Goal: Task Accomplishment & Management: Manage account settings

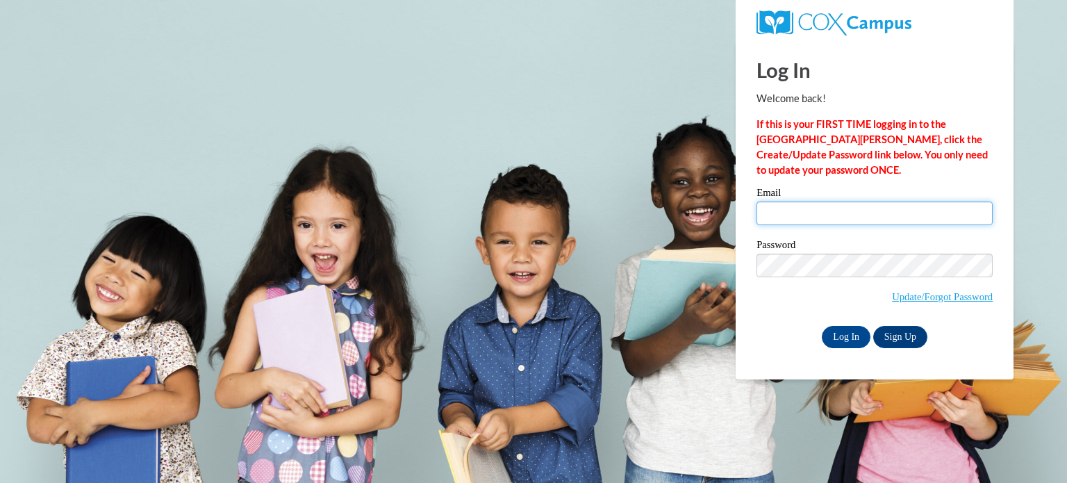
click at [811, 213] on input "Email" at bounding box center [875, 213] width 236 height 24
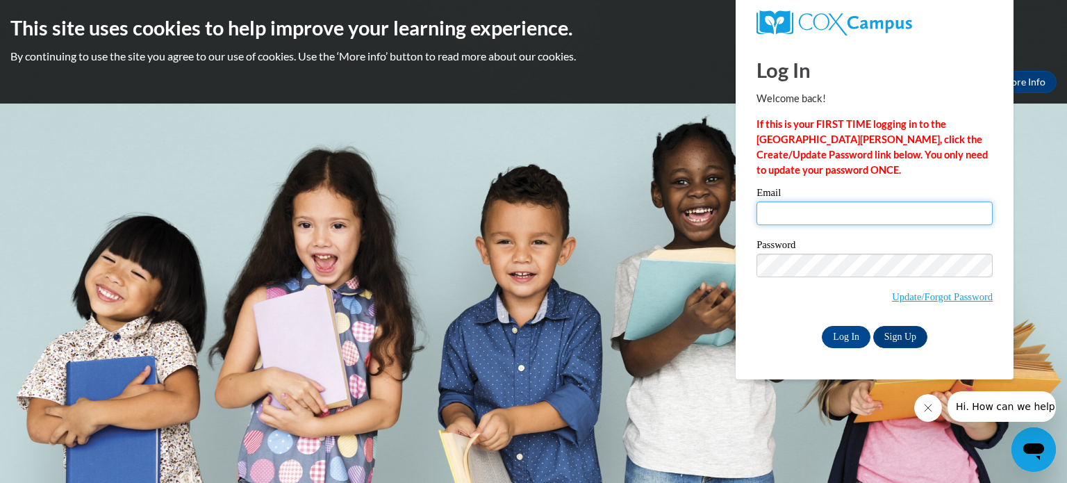
type input "[EMAIL_ADDRESS][DOMAIN_NAME]"
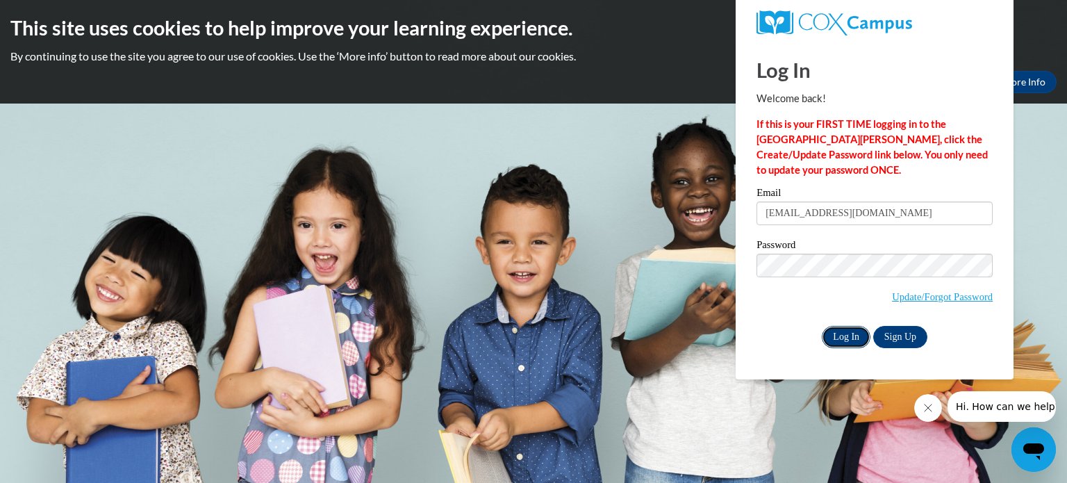
click at [830, 330] on input "Log In" at bounding box center [846, 337] width 49 height 22
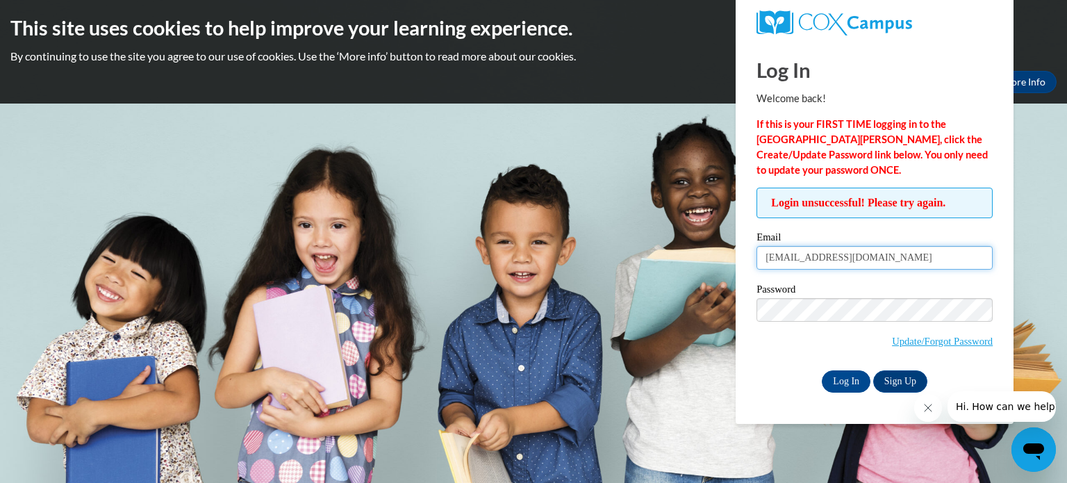
click at [906, 256] on input "[EMAIL_ADDRESS][DOMAIN_NAME]" at bounding box center [875, 258] width 236 height 24
type input "a"
type input "[EMAIL_ADDRESS][DOMAIN_NAME]"
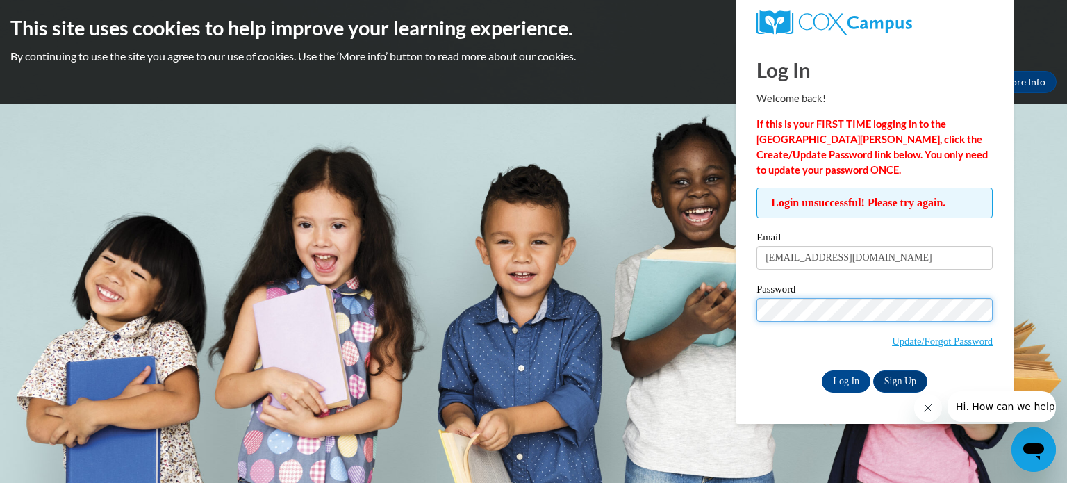
click at [822, 370] on input "Log In" at bounding box center [846, 381] width 49 height 22
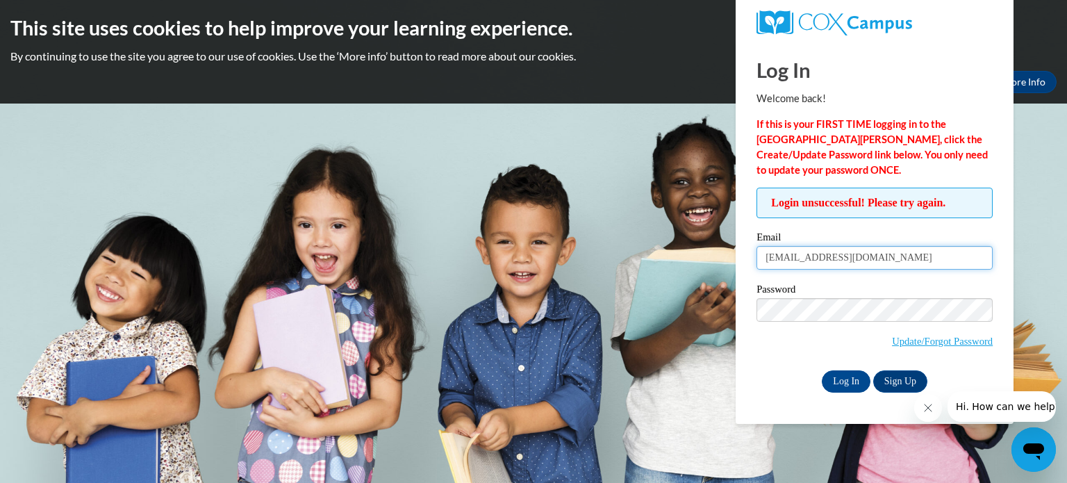
click at [879, 259] on input "[EMAIL_ADDRESS][DOMAIN_NAME]" at bounding box center [875, 258] width 236 height 24
type input "[EMAIL_ADDRESS][DOMAIN_NAME]"
click at [793, 369] on div "Email astebli@allsaintscatholic.org Password Update/Forgot Password Log In Sign…" at bounding box center [875, 312] width 236 height 160
click at [859, 379] on input "Log In" at bounding box center [846, 381] width 49 height 22
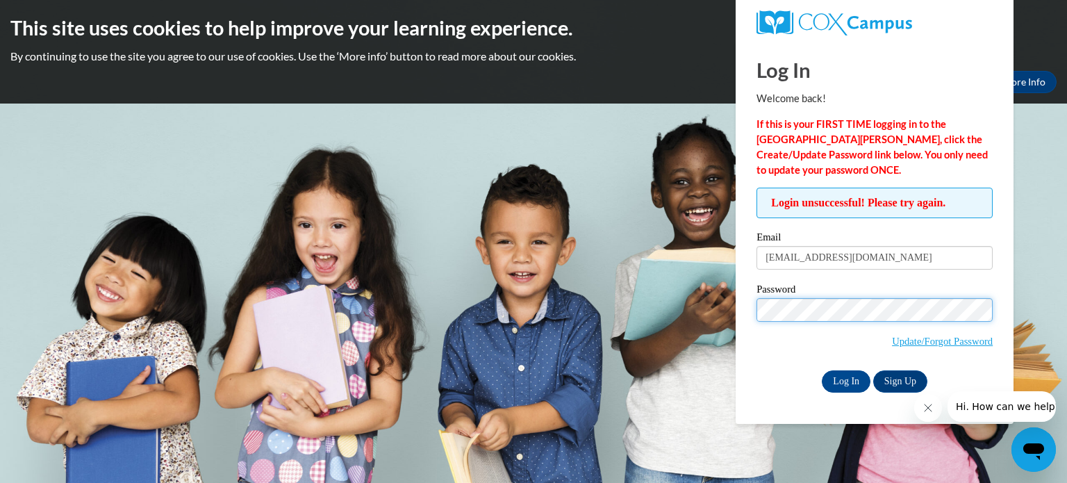
click at [822, 370] on input "Log In" at bounding box center [846, 381] width 49 height 22
click at [786, 338] on span "Update/Forgot Password" at bounding box center [875, 327] width 236 height 58
click at [850, 382] on input "Log In" at bounding box center [846, 381] width 49 height 22
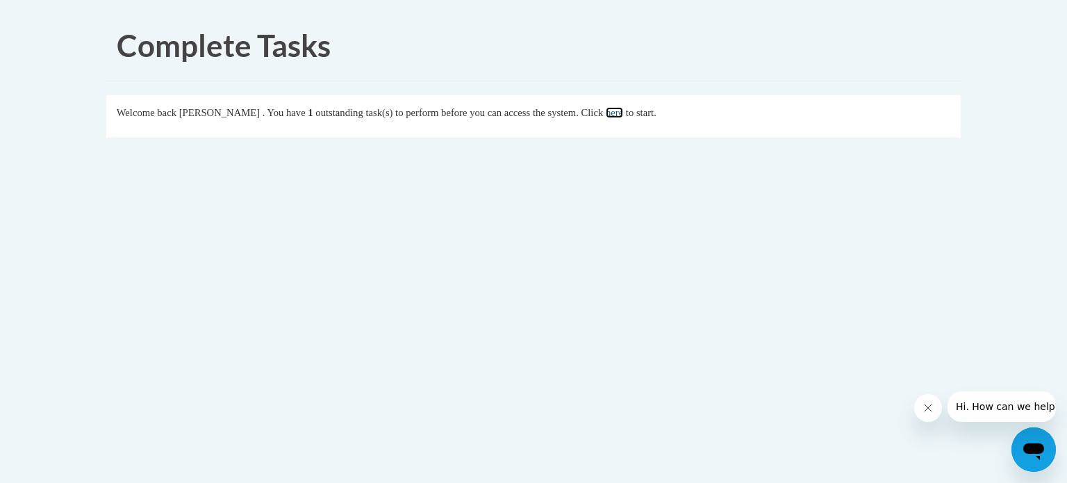
click at [623, 116] on link "here" at bounding box center [614, 112] width 17 height 11
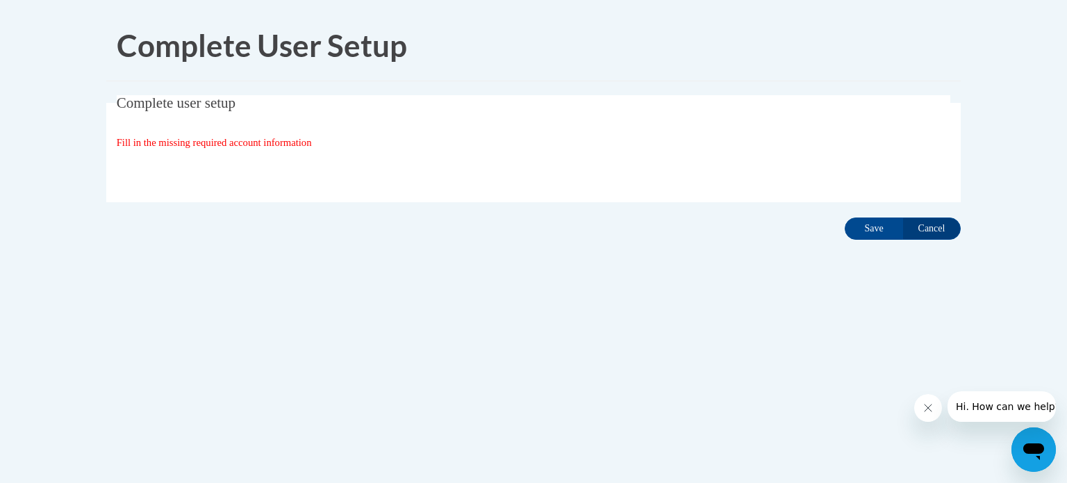
click at [297, 137] on span "Fill in the missing required account information" at bounding box center [214, 142] width 195 height 11
click at [866, 226] on input "Save" at bounding box center [874, 228] width 58 height 22
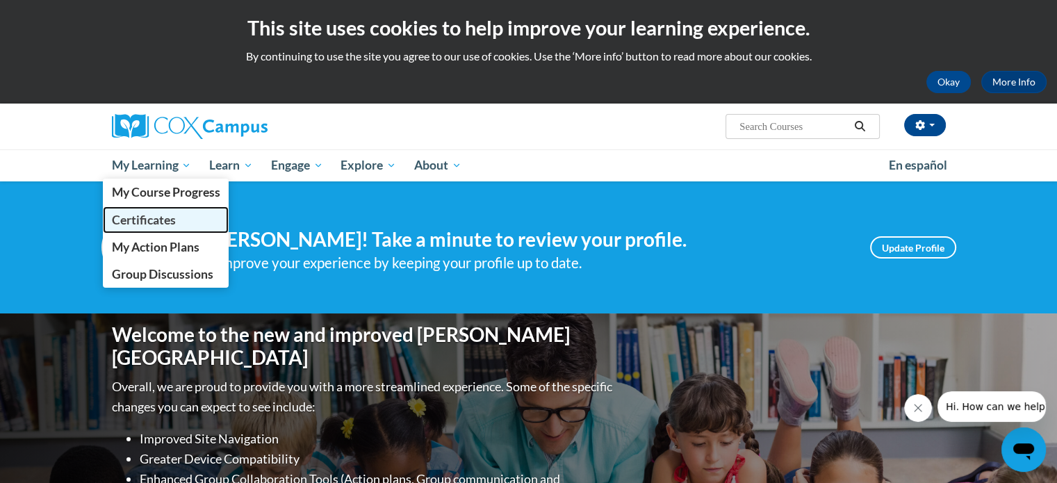
click at [156, 221] on span "Certificates" at bounding box center [143, 220] width 64 height 15
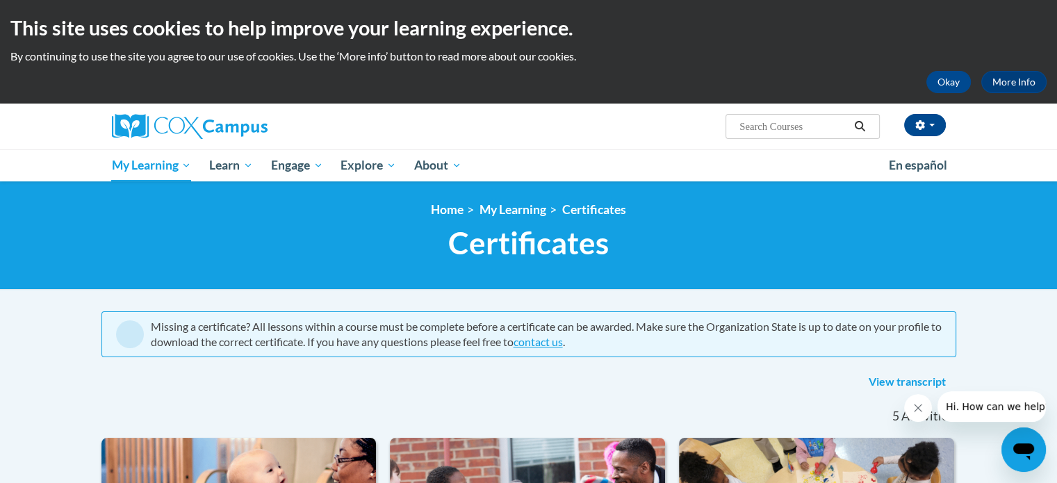
click at [921, 406] on icon "Close message from company" at bounding box center [917, 407] width 11 height 11
click at [934, 125] on span "button" at bounding box center [932, 125] width 6 height 3
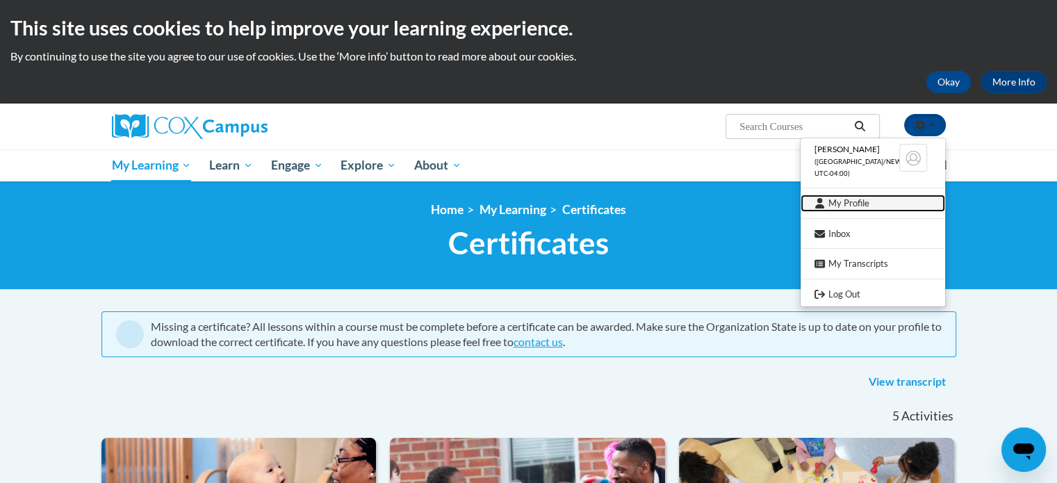
click at [867, 204] on link "My Profile" at bounding box center [872, 203] width 144 height 17
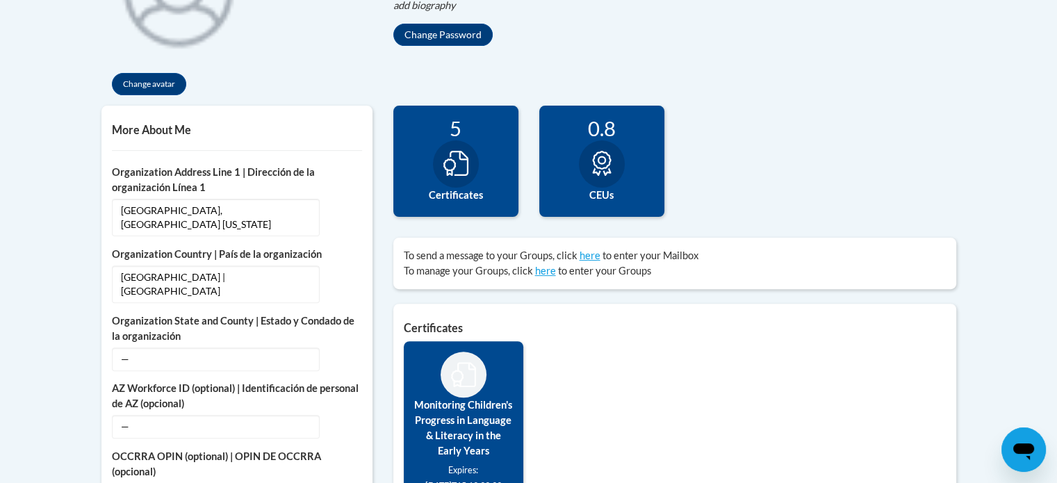
scroll to position [417, 0]
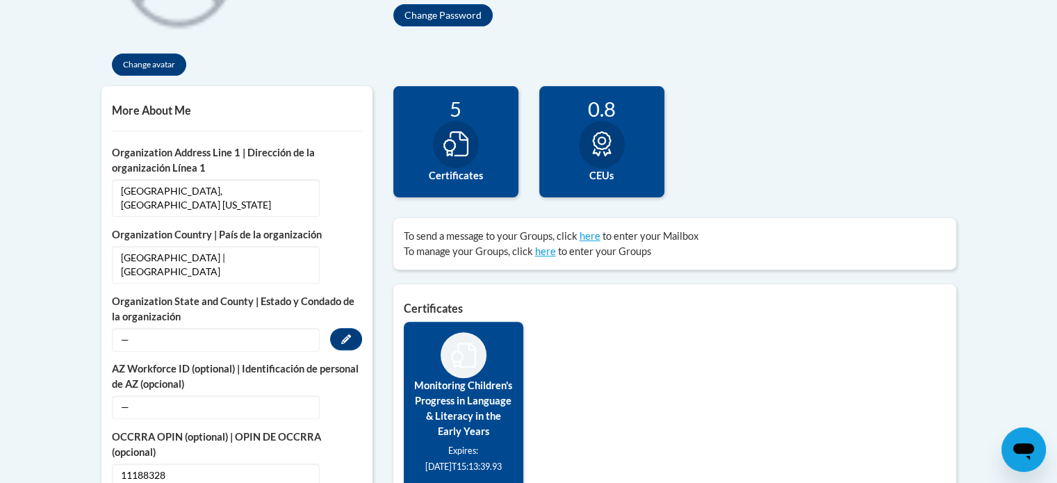
click at [222, 328] on span "—" at bounding box center [216, 340] width 208 height 24
click at [345, 334] on icon "Custom profile fields" at bounding box center [346, 339] width 10 height 10
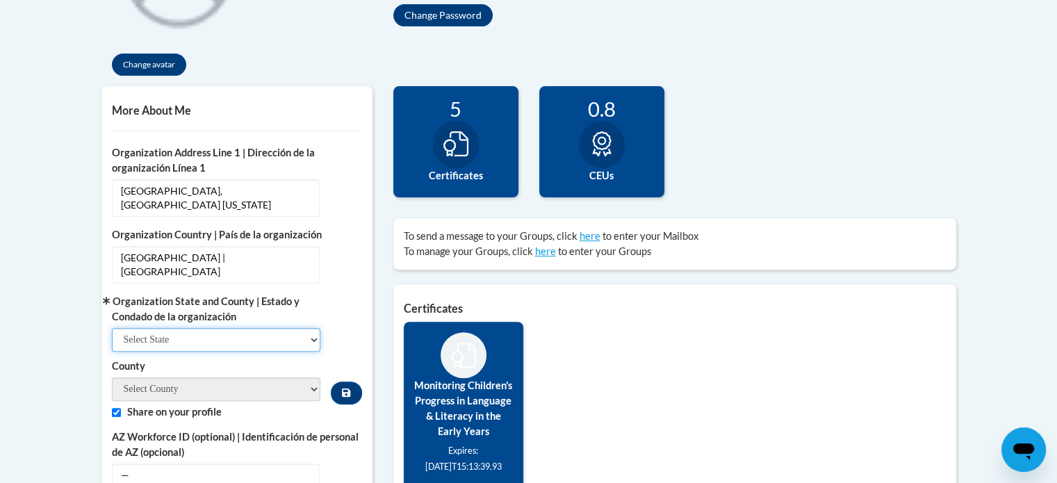
click at [317, 328] on select "Select State [US_STATE] [US_STATE] [US_STATE] [US_STATE] [US_STATE] [US_STATE] …" at bounding box center [216, 340] width 209 height 24
select select "[US_STATE]"
click at [112, 328] on select "Select State [US_STATE] [US_STATE] [US_STATE] [US_STATE] [US_STATE] [US_STATE] …" at bounding box center [216, 340] width 209 height 24
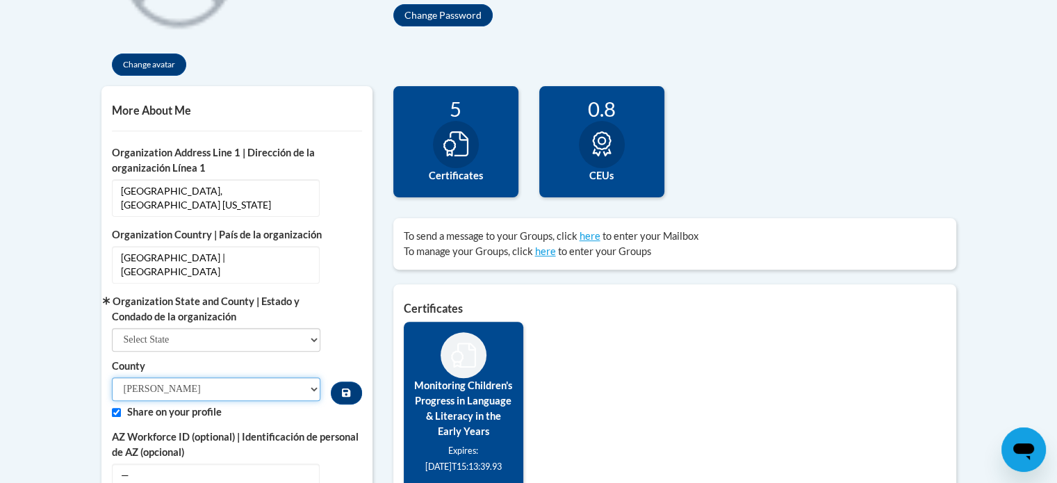
click at [211, 377] on select "[PERSON_NAME] [PERSON_NAME][GEOGRAPHIC_DATA] [GEOGRAPHIC_DATA] [GEOGRAPHIC_DATA…" at bounding box center [216, 389] width 209 height 24
select select "[PERSON_NAME]"
click at [112, 377] on select "[PERSON_NAME] [PERSON_NAME][GEOGRAPHIC_DATA] [GEOGRAPHIC_DATA] [GEOGRAPHIC_DATA…" at bounding box center [216, 389] width 209 height 24
click at [263, 404] on label "Share on your profile" at bounding box center [244, 411] width 235 height 15
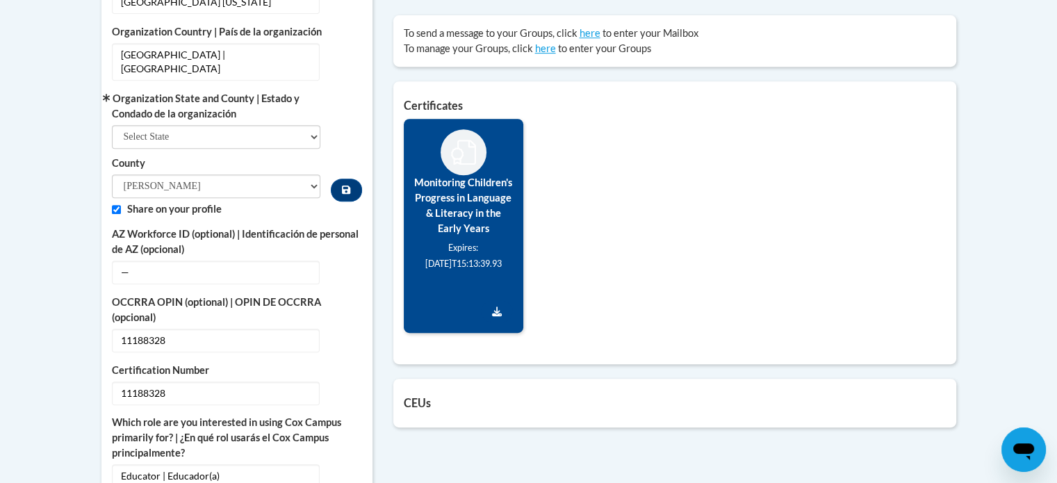
scroll to position [625, 0]
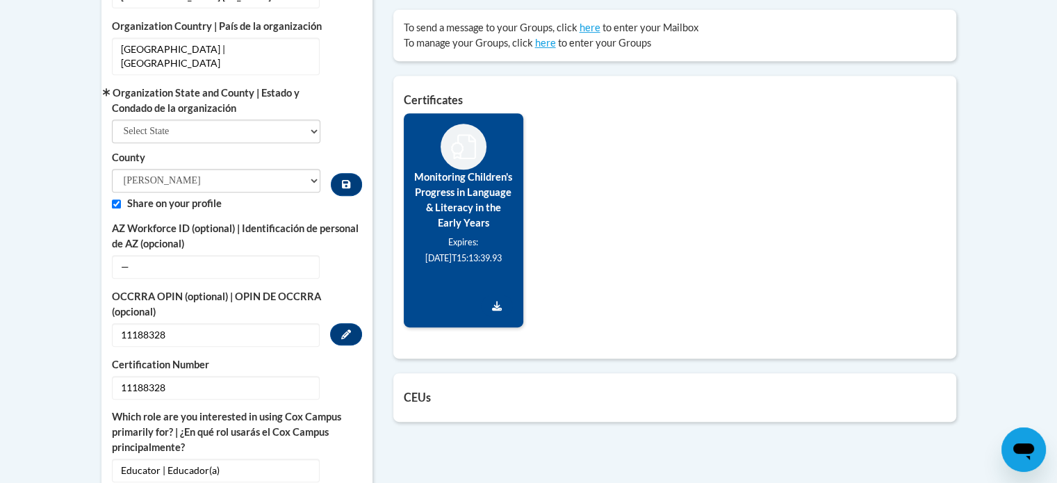
click at [222, 323] on span "11188328" at bounding box center [216, 335] width 208 height 24
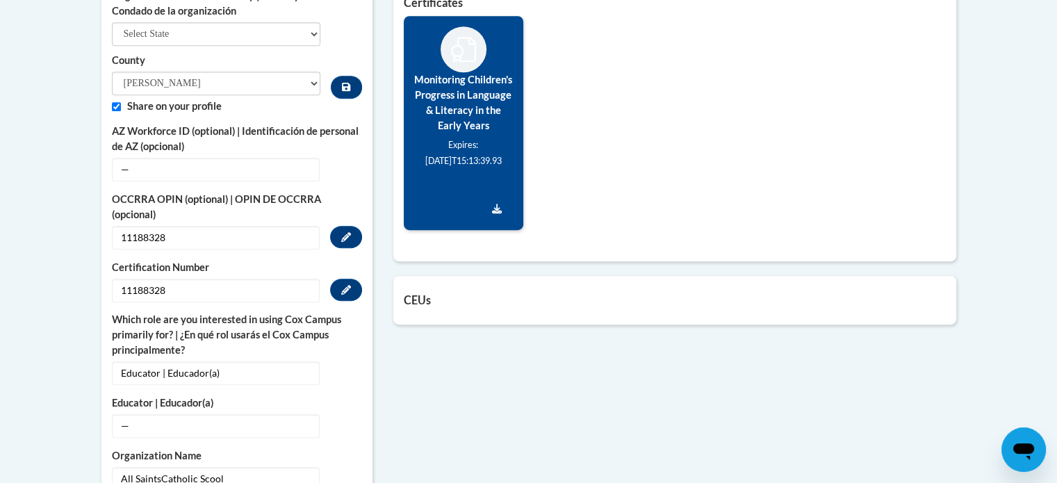
scroll to position [764, 0]
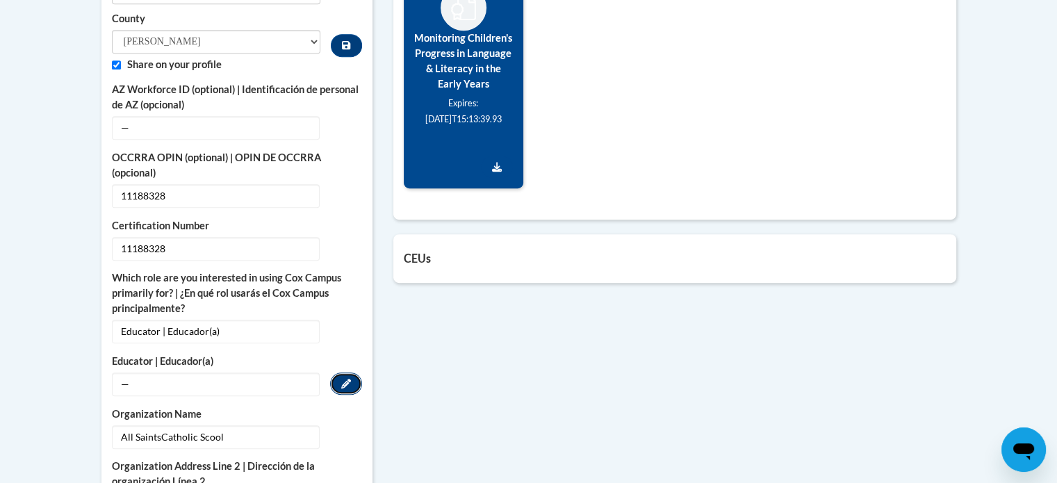
click at [336, 372] on button "Edit" at bounding box center [346, 383] width 32 height 22
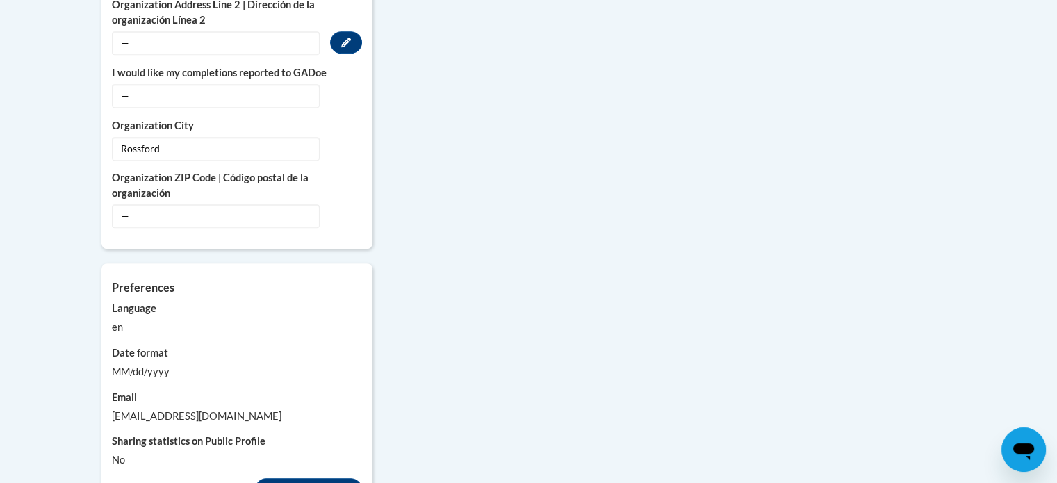
scroll to position [1238, 0]
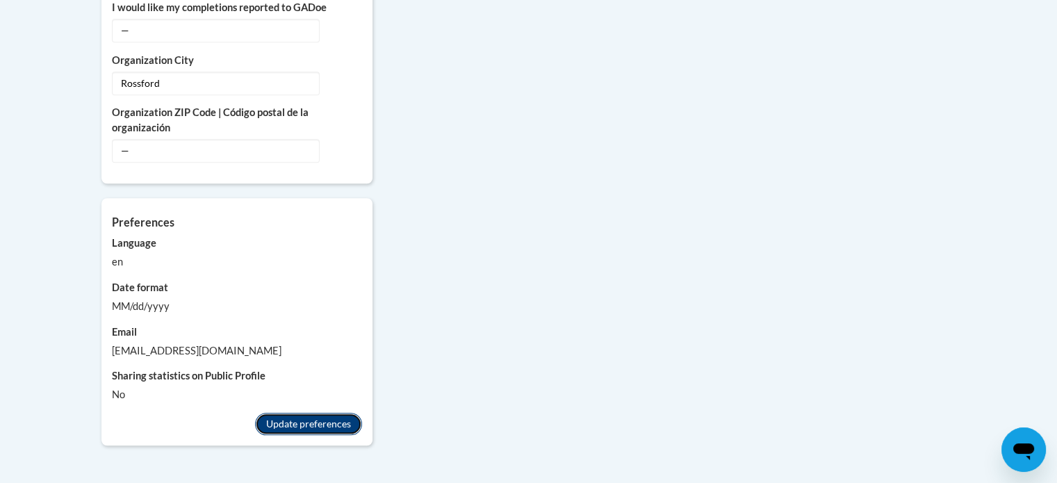
click at [295, 413] on button "Update preferences" at bounding box center [308, 424] width 107 height 22
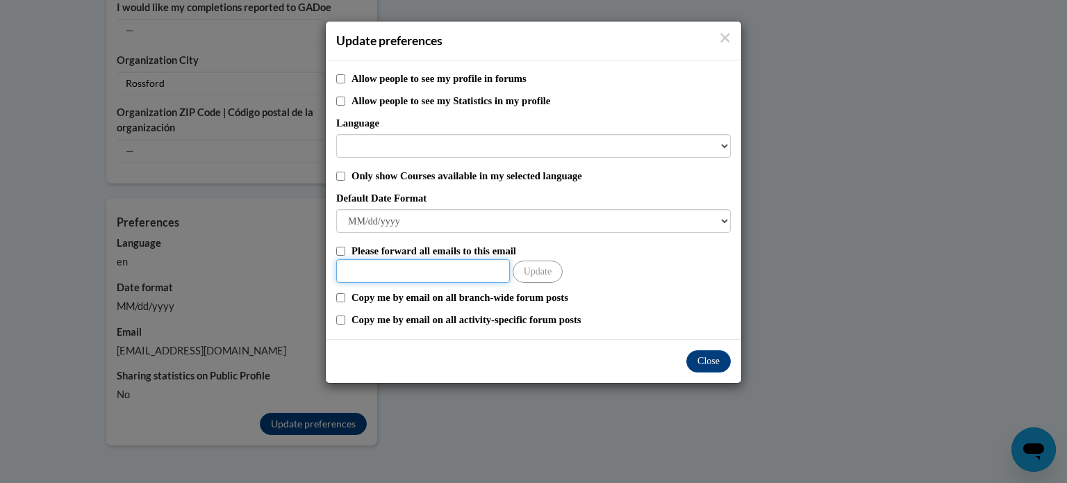
click at [388, 270] on input "Other Email" at bounding box center [423, 271] width 174 height 24
type input "[EMAIL_ADDRESS][DOMAIN_NAME]"
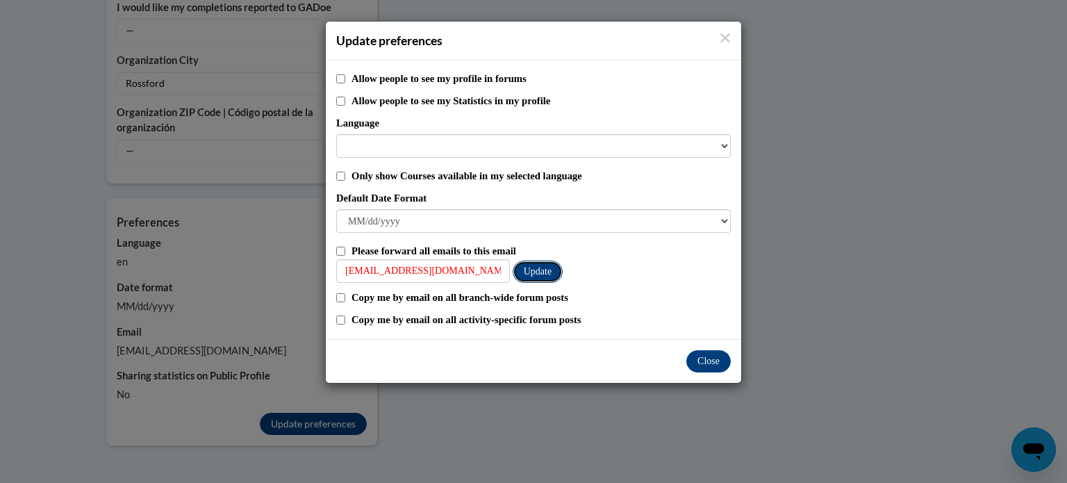
click at [528, 269] on button "Update" at bounding box center [538, 272] width 50 height 22
click at [700, 361] on button "Close" at bounding box center [708, 361] width 44 height 22
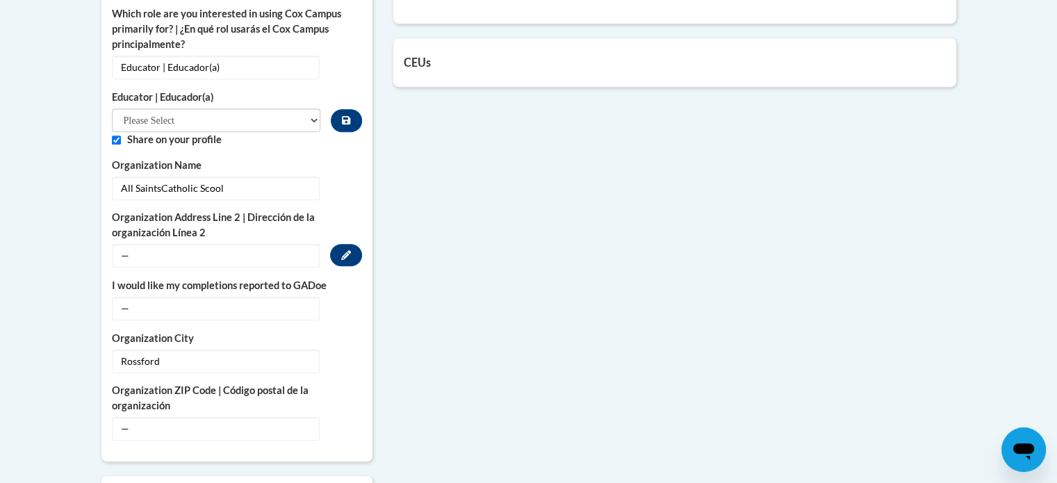
scroll to position [752, 0]
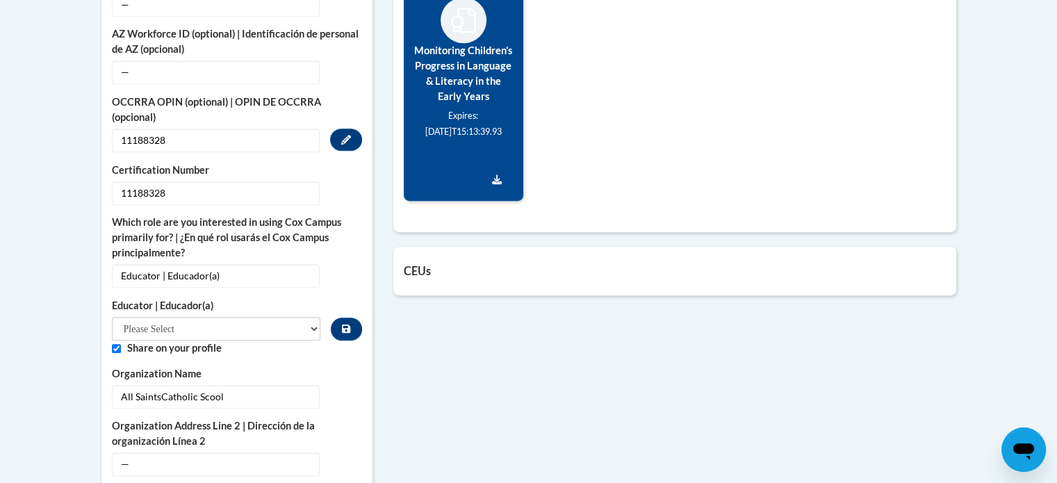
click at [144, 129] on span "11188328" at bounding box center [216, 141] width 208 height 24
click at [350, 129] on button "Edit" at bounding box center [346, 140] width 32 height 22
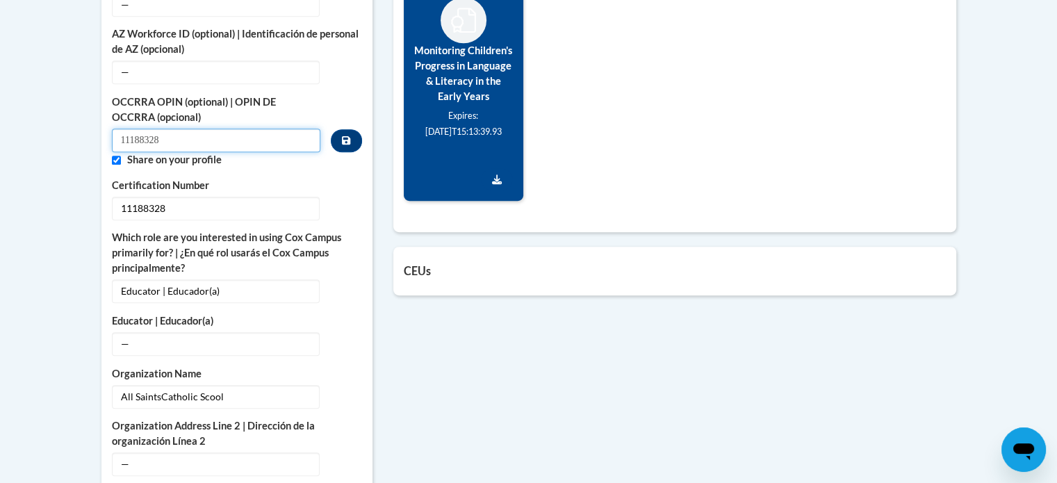
click at [142, 129] on input "11188328" at bounding box center [216, 141] width 209 height 24
click at [350, 129] on button "Custom profile fields" at bounding box center [346, 140] width 31 height 23
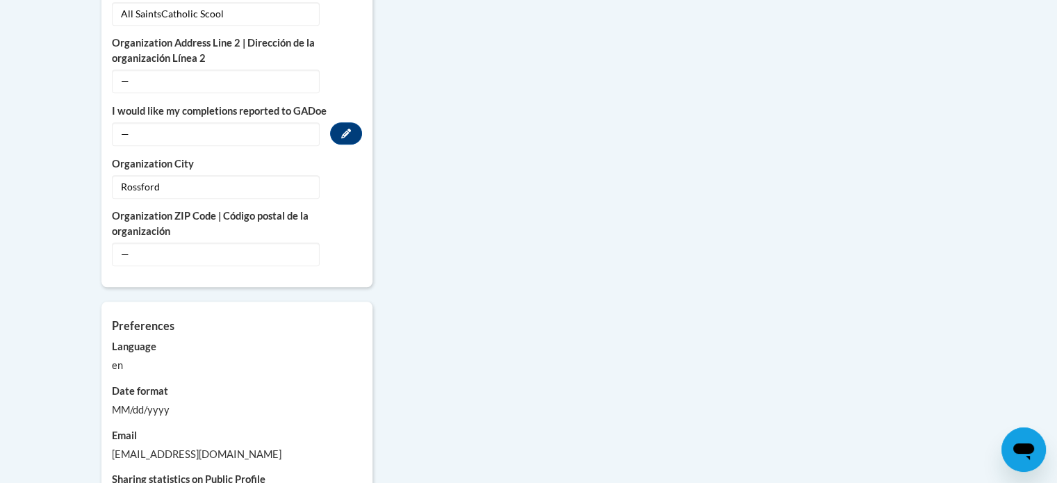
scroll to position [1377, 0]
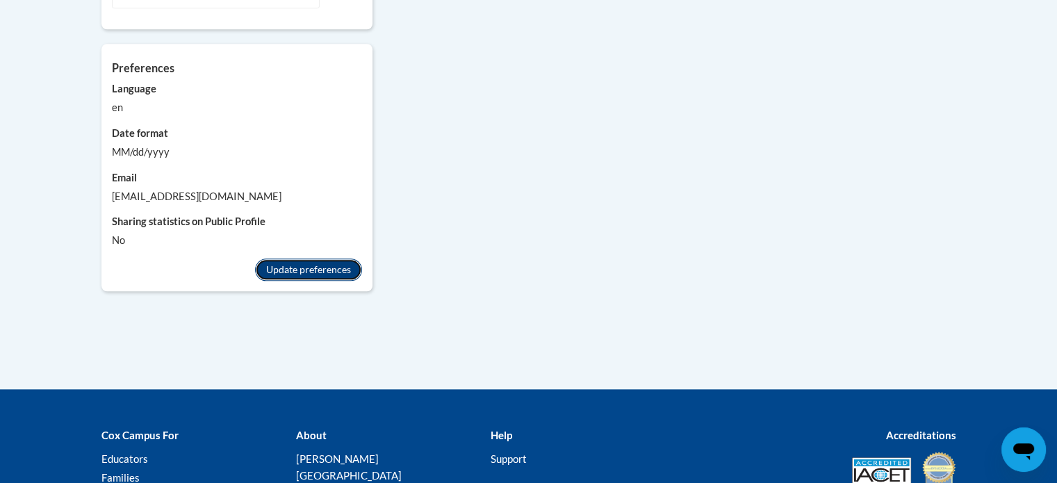
click at [271, 258] on button "Update preferences" at bounding box center [308, 269] width 107 height 22
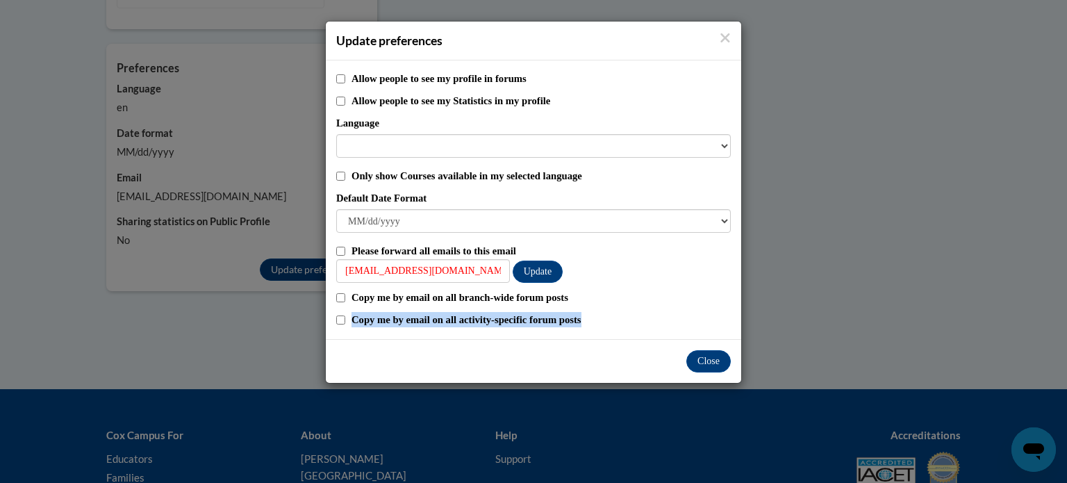
drag, startPoint x: 595, startPoint y: 321, endPoint x: 683, endPoint y: 349, distance: 92.5
click at [672, 347] on form "Update preferences Allow people to see my profile in forums Allow people to see…" at bounding box center [533, 202] width 415 height 361
click at [705, 360] on button "Close" at bounding box center [708, 361] width 44 height 22
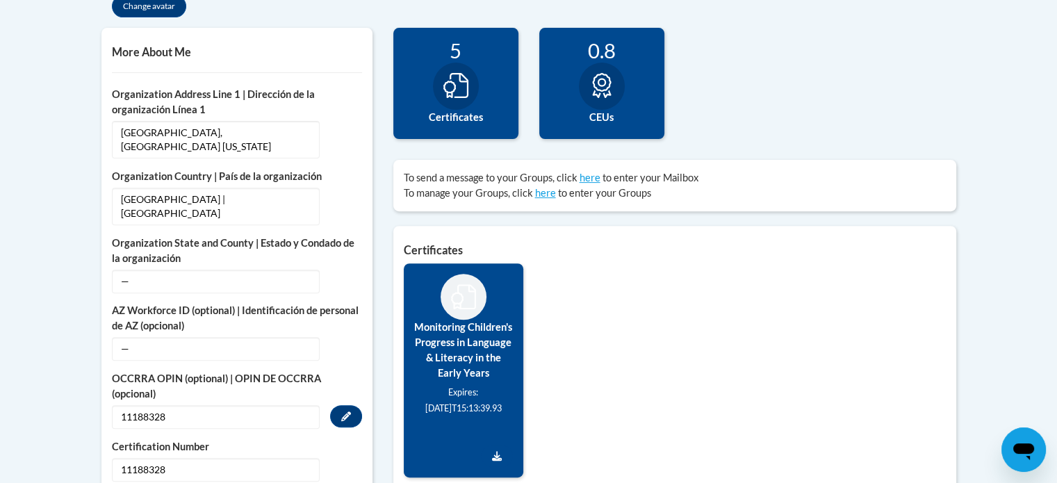
scroll to position [474, 0]
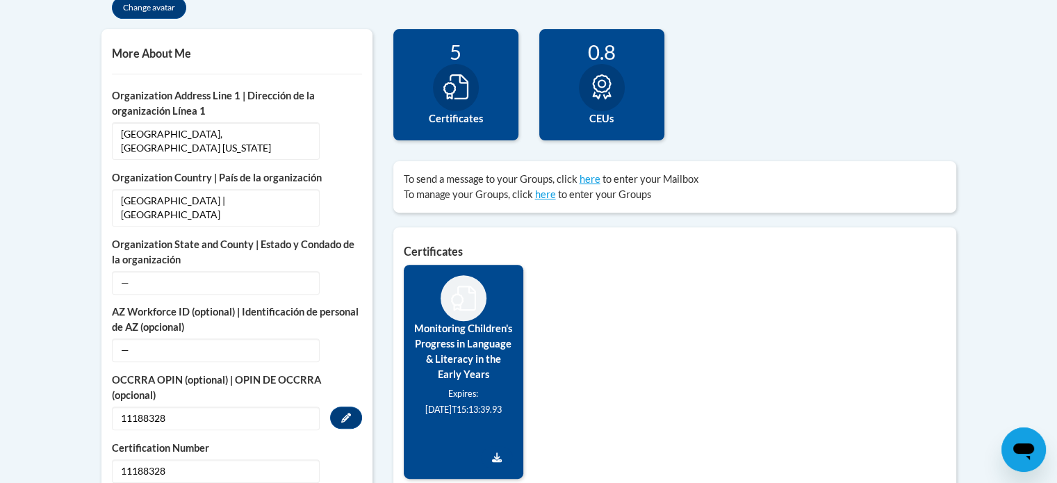
click at [465, 74] on icon at bounding box center [455, 86] width 25 height 25
click at [461, 83] on icon at bounding box center [455, 86] width 25 height 25
click at [447, 97] on icon at bounding box center [455, 86] width 25 height 25
click at [448, 97] on icon at bounding box center [455, 86] width 25 height 25
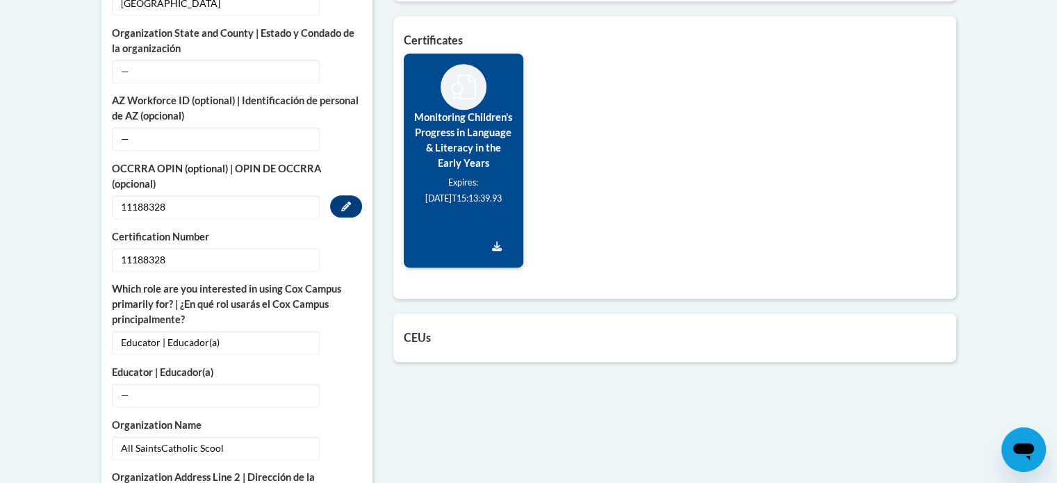
scroll to position [682, 0]
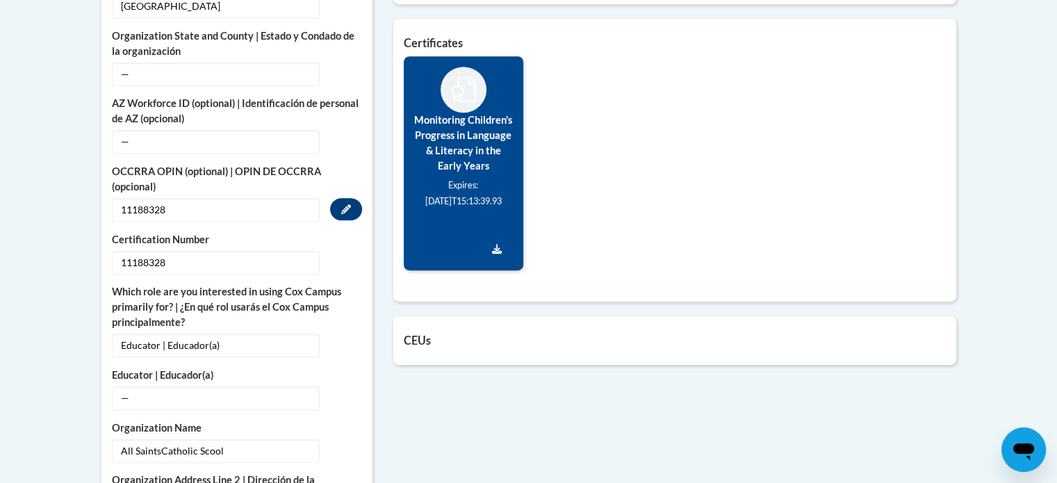
click at [445, 163] on label "Monitoring Children's Progress in Language & Literacy in the Early Years" at bounding box center [463, 143] width 99 height 61
click at [446, 163] on label "Monitoring Children's Progress in Language & Literacy in the Early Years" at bounding box center [463, 143] width 99 height 61
